Goal: Task Accomplishment & Management: Use online tool/utility

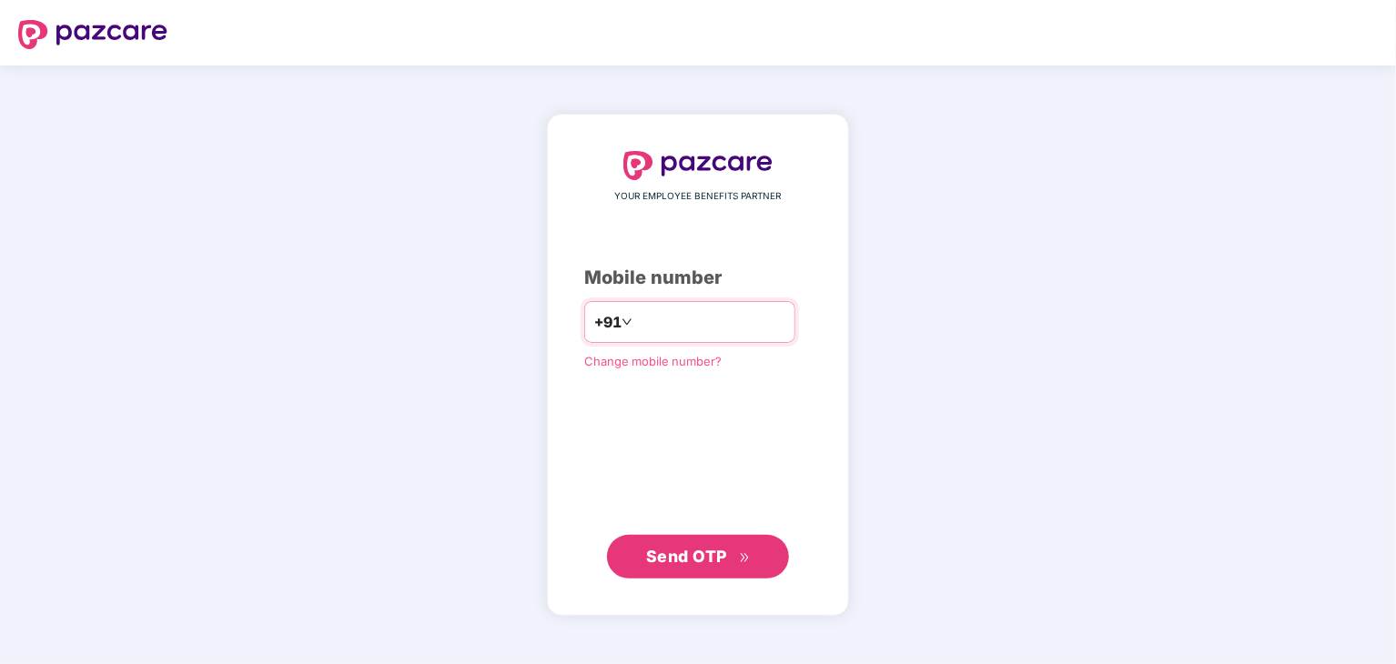
click at [735, 318] on input "number" at bounding box center [710, 322] width 149 height 29
type input "**********"
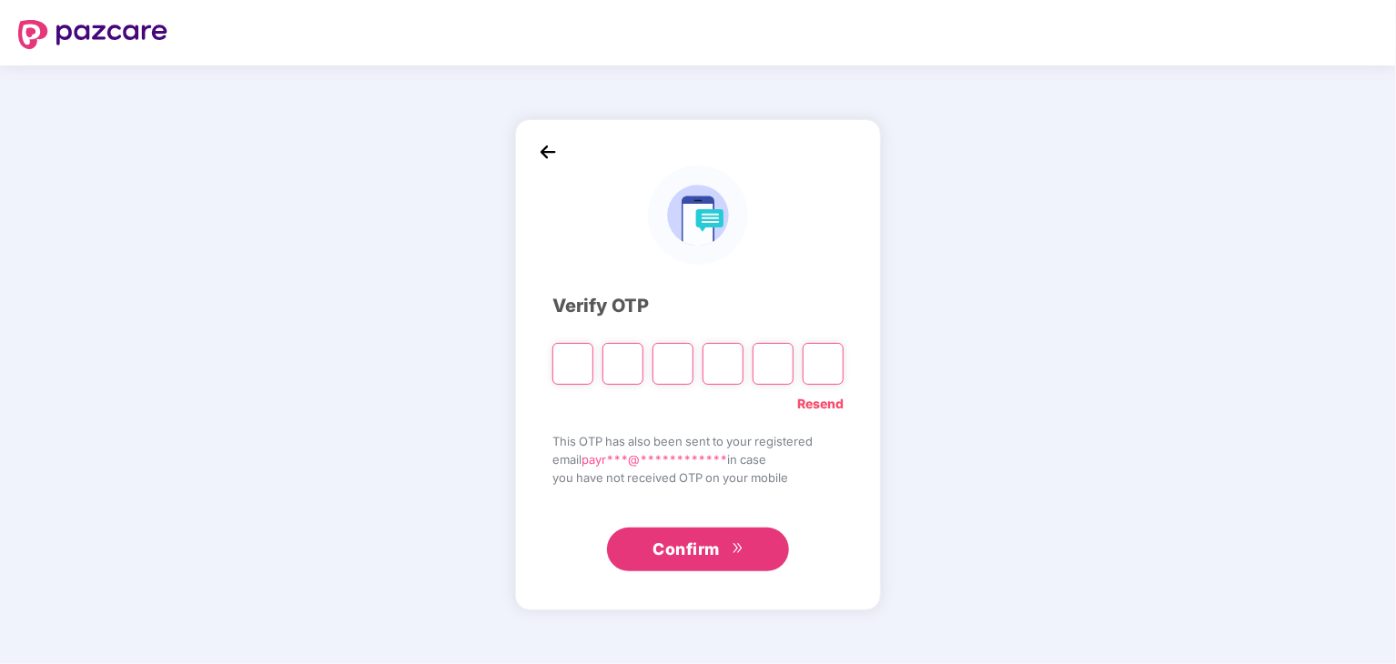
type input "*"
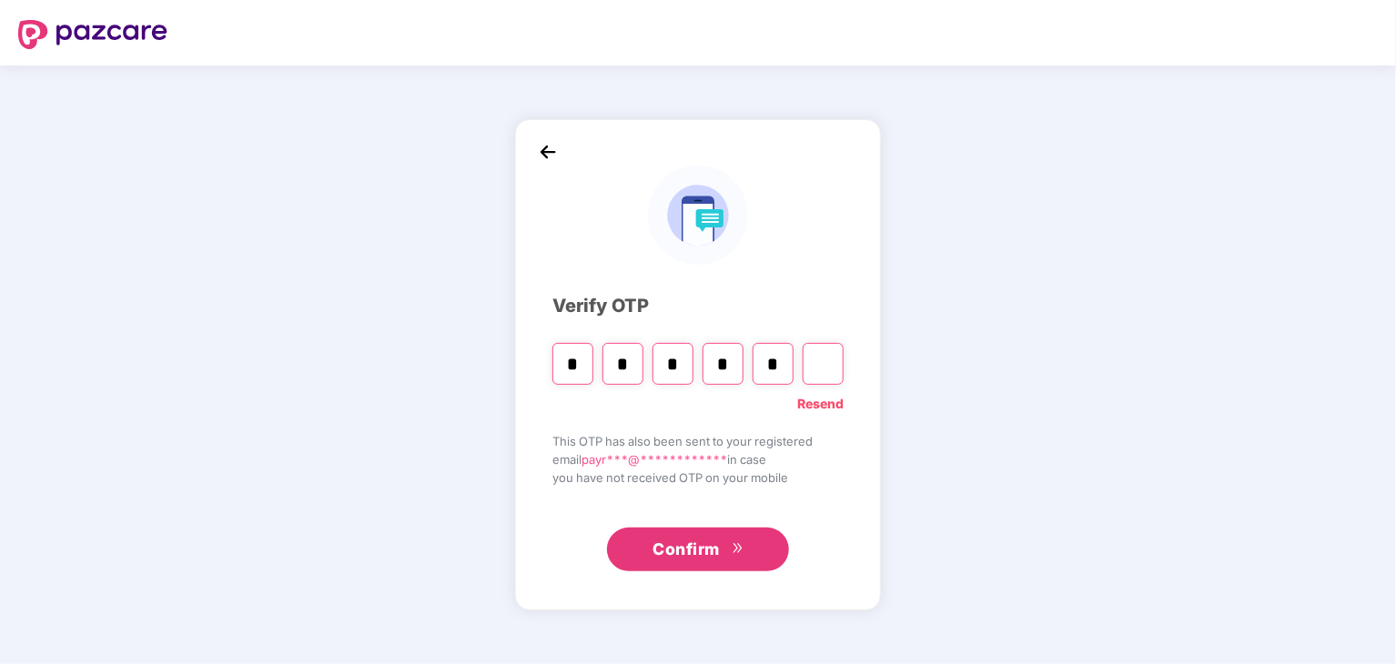
type input "*"
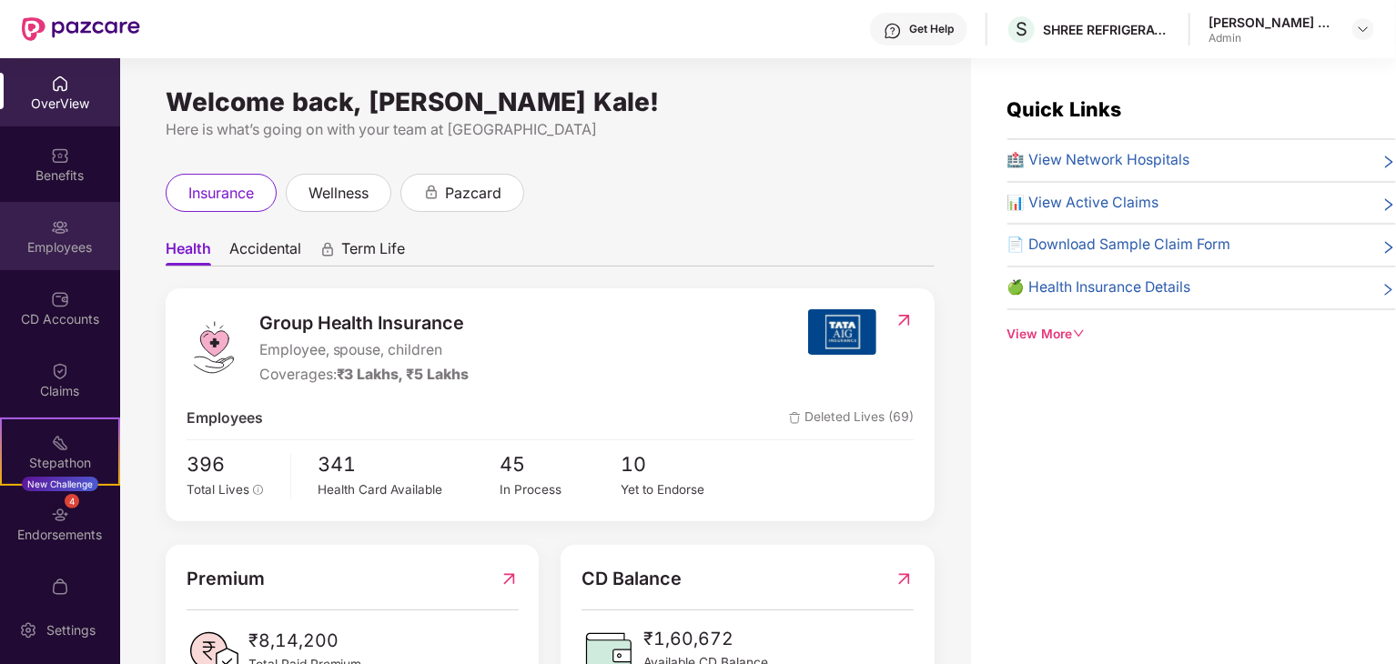
click at [51, 222] on img at bounding box center [60, 227] width 18 height 18
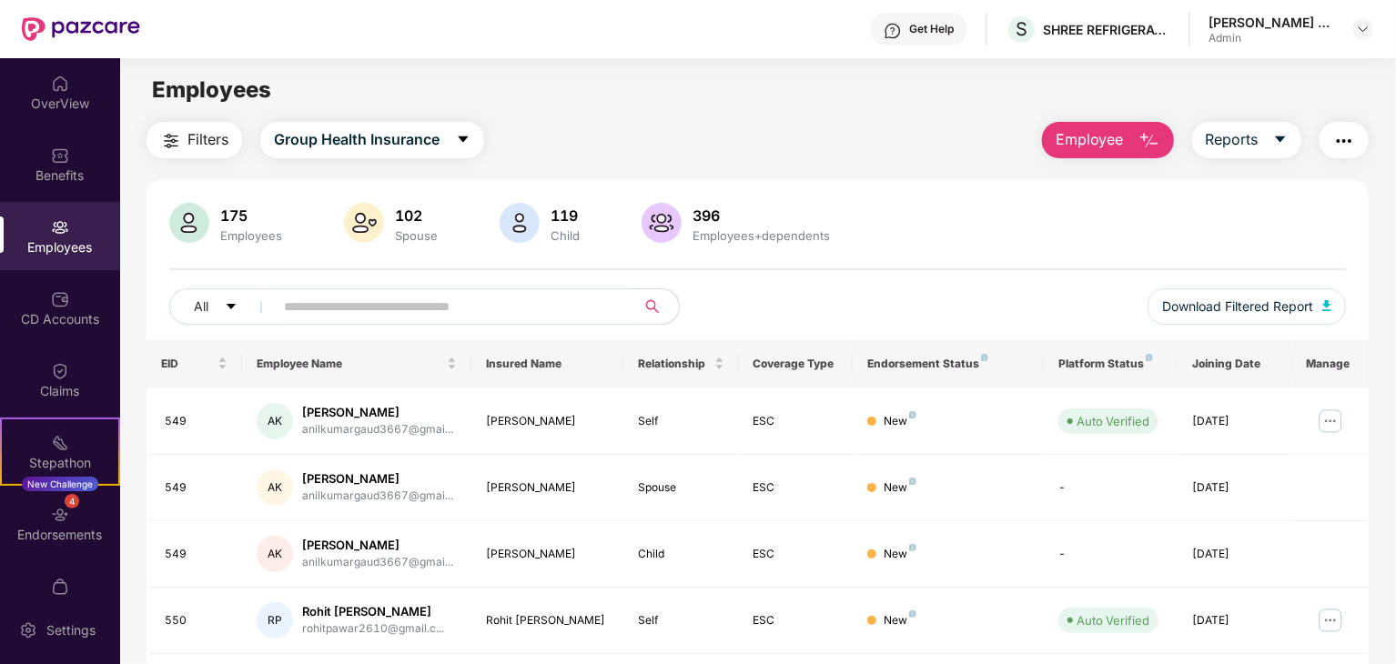
click at [1139, 146] on img "button" at bounding box center [1149, 141] width 22 height 22
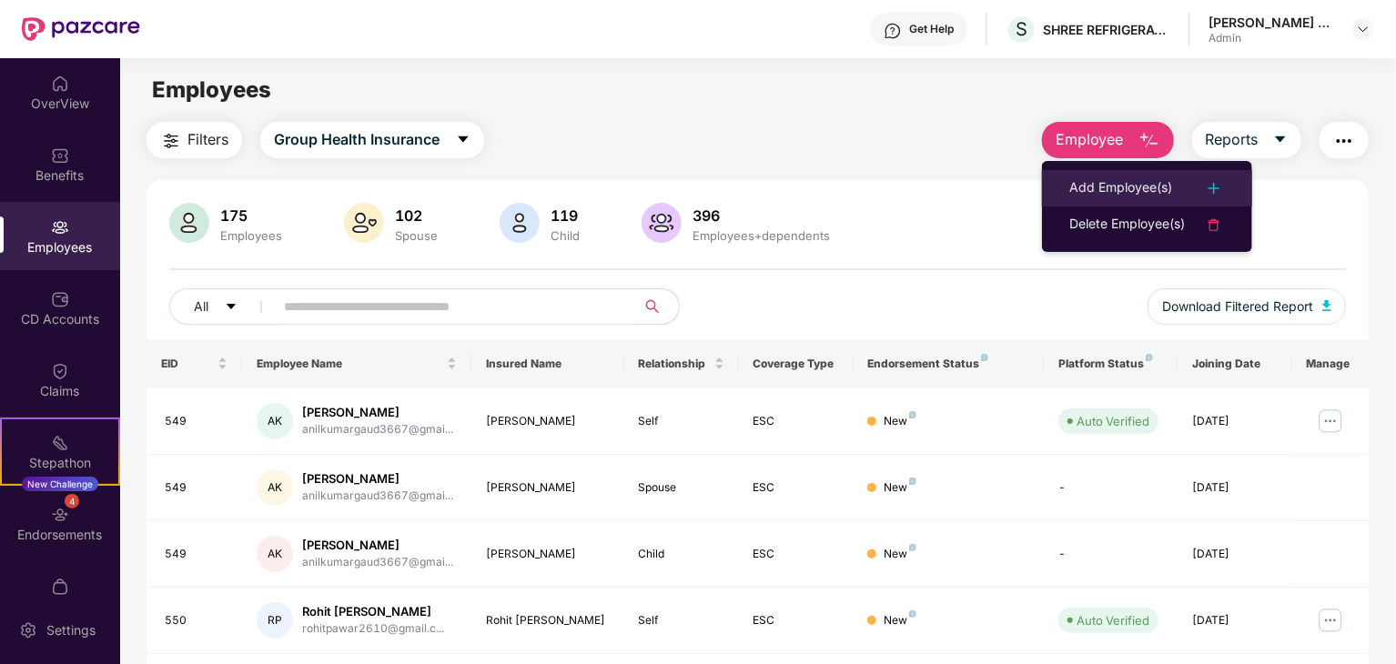
click at [1126, 176] on li "Add Employee(s)" at bounding box center [1147, 188] width 210 height 36
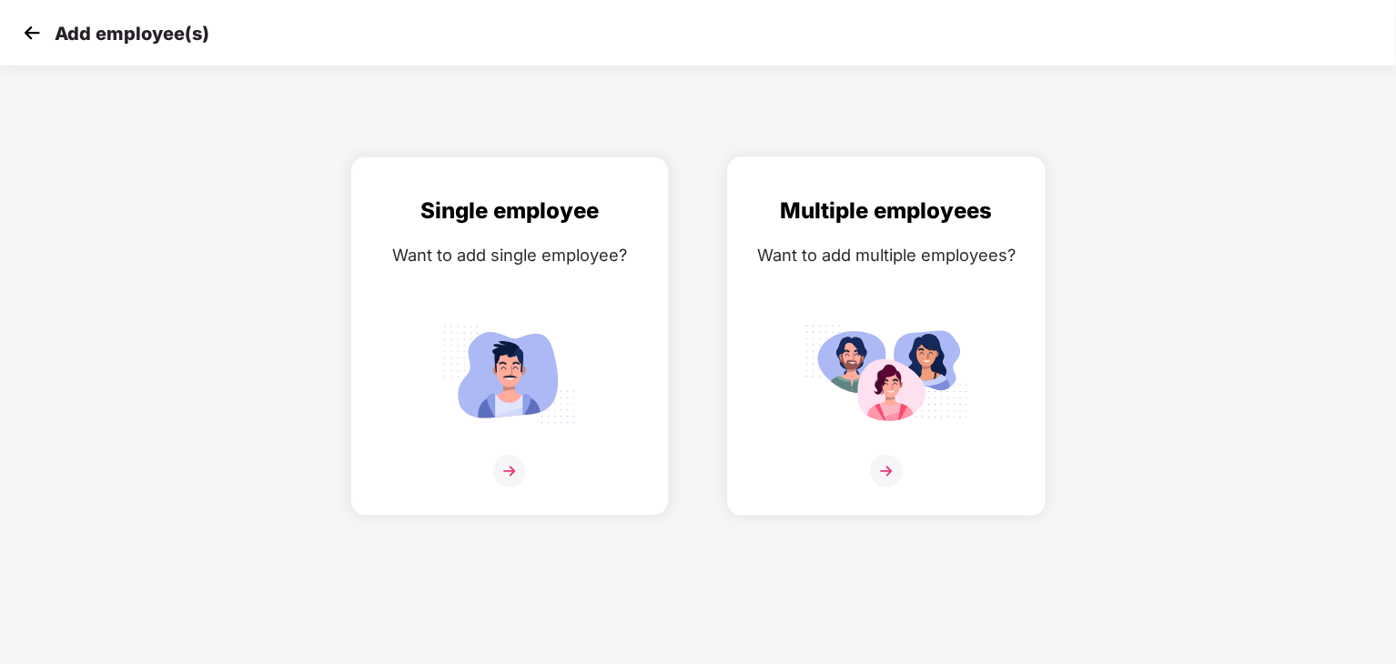
click at [873, 473] on img at bounding box center [886, 471] width 33 height 33
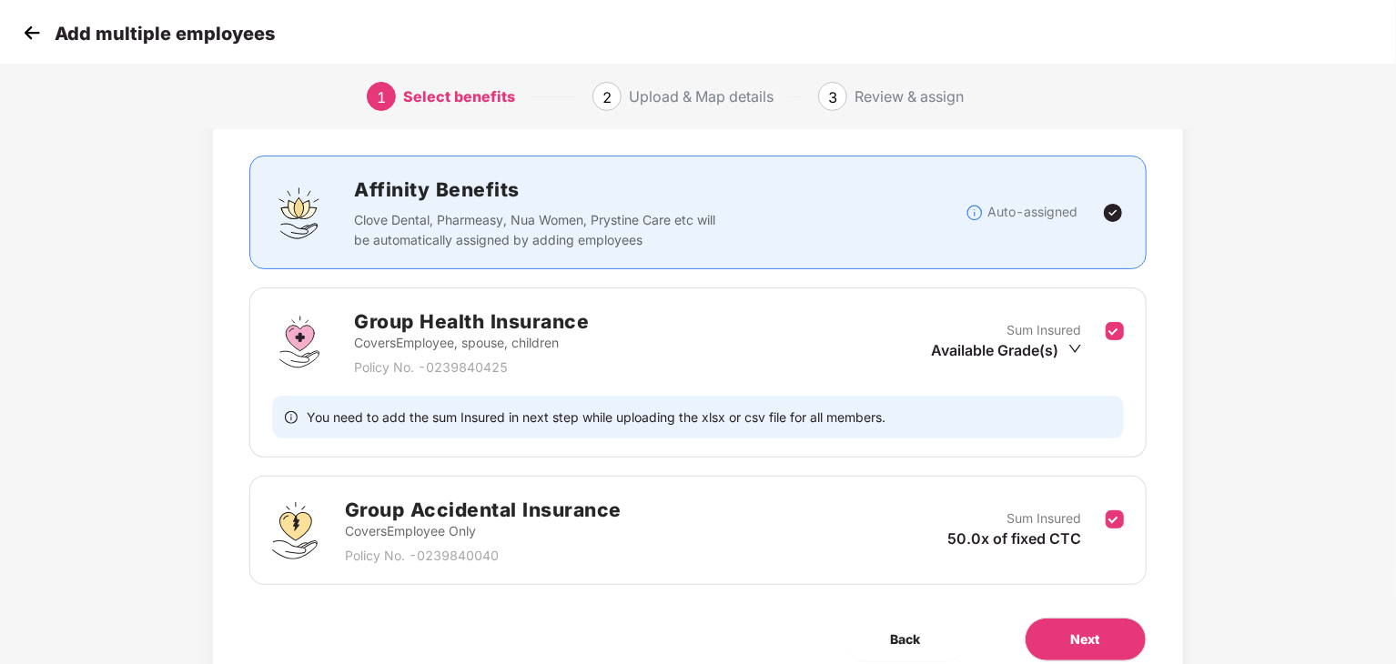
scroll to position [176, 0]
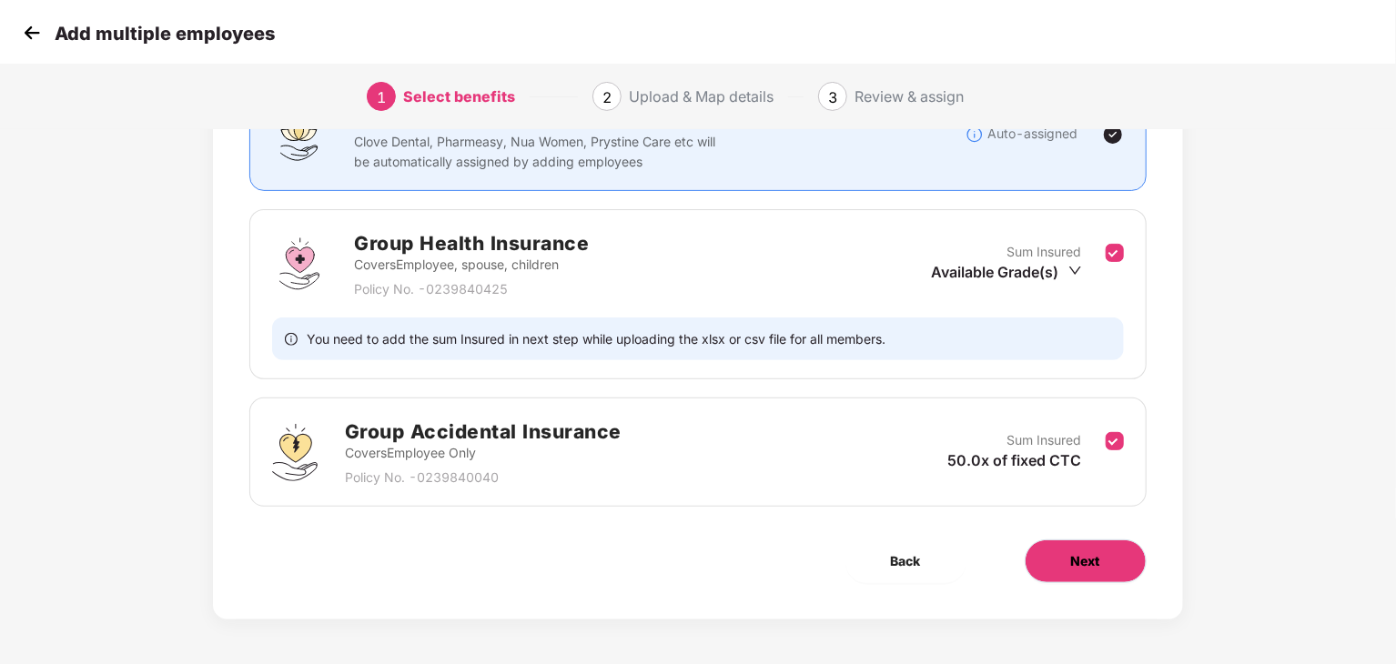
click at [1109, 569] on button "Next" at bounding box center [1086, 562] width 122 height 44
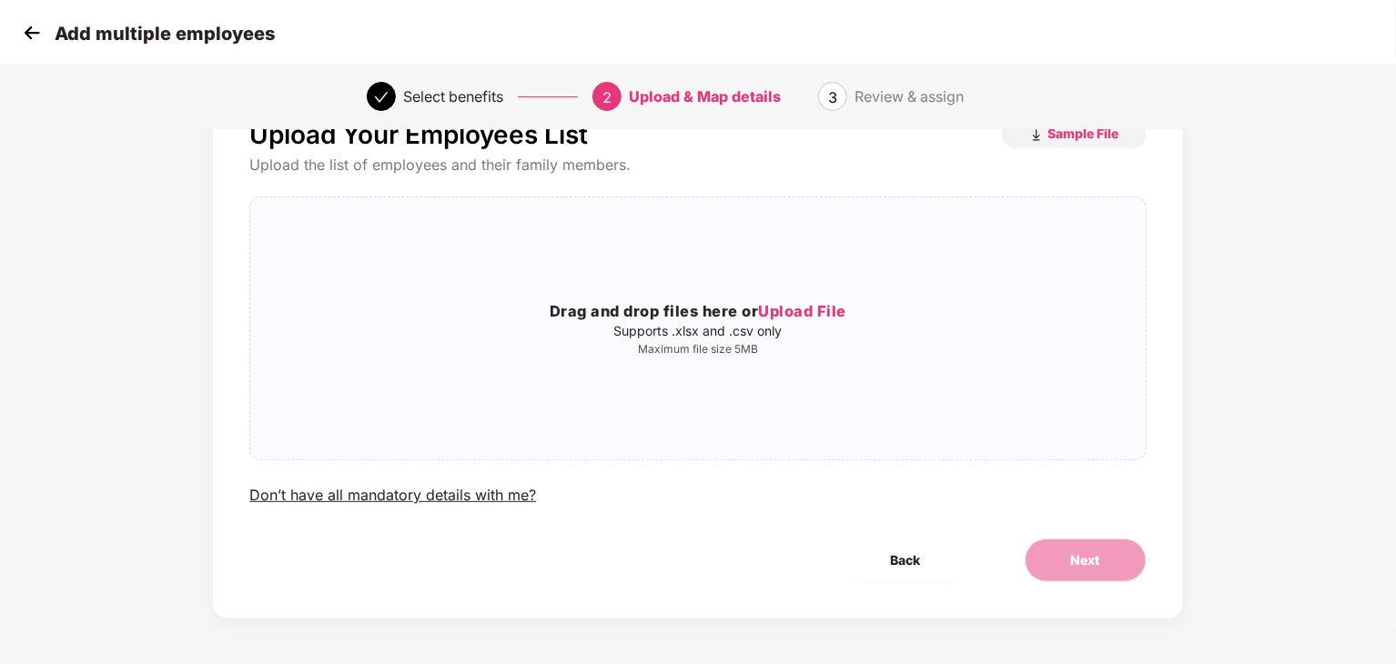
scroll to position [0, 0]
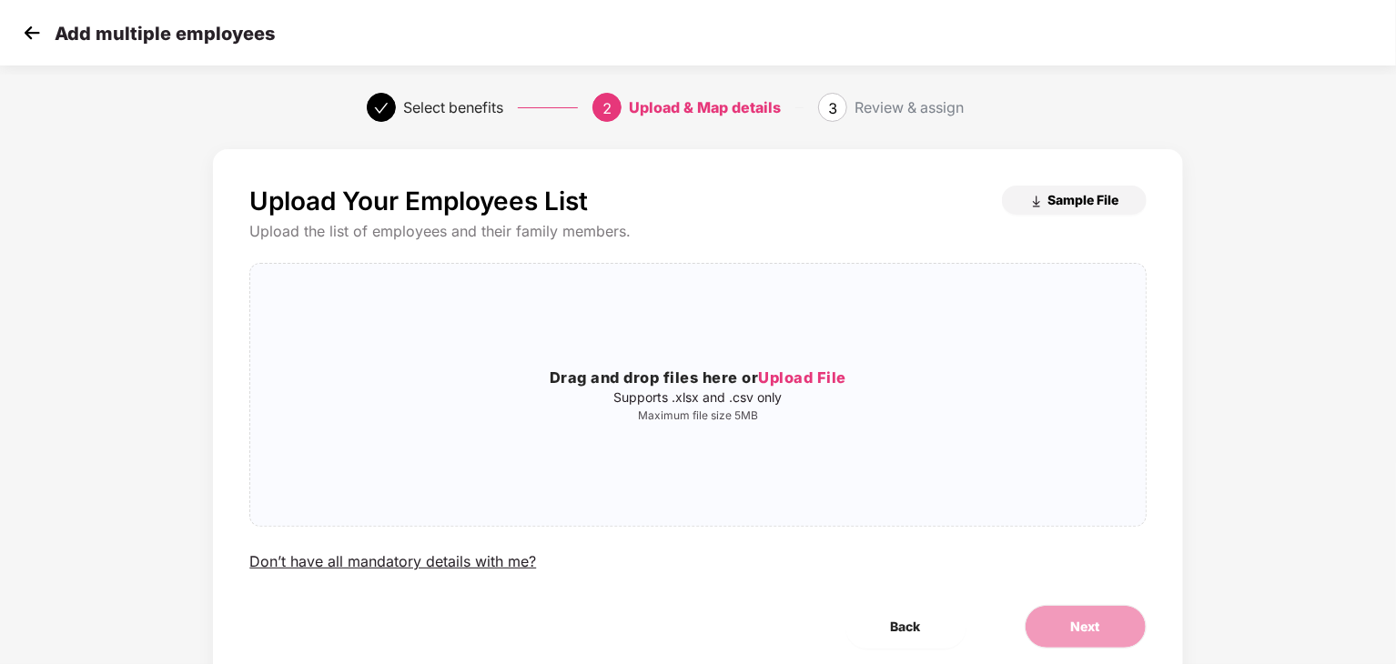
click at [1068, 199] on span "Sample File" at bounding box center [1083, 199] width 71 height 17
